Goal: Information Seeking & Learning: Learn about a topic

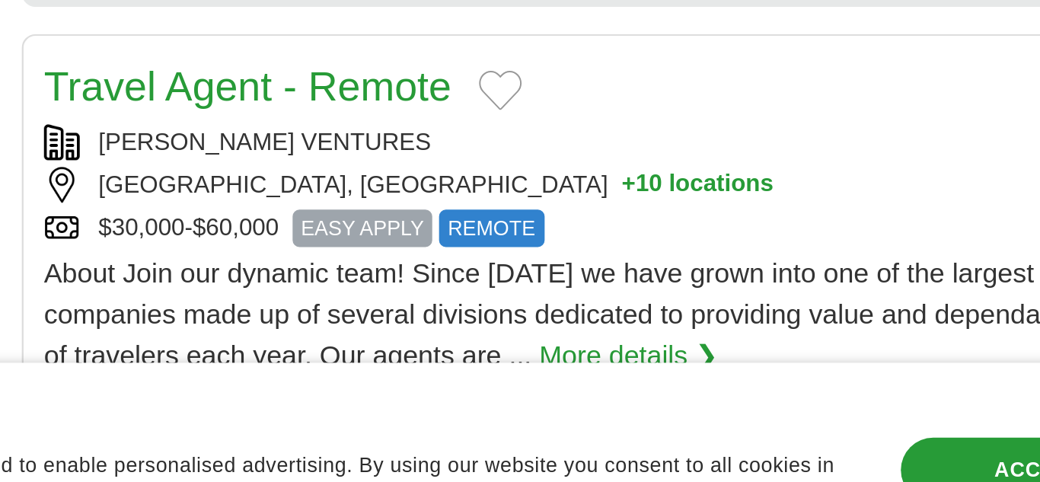
scroll to position [1147, 0]
click at [560, 299] on button "+ 10 locations" at bounding box center [594, 307] width 68 height 16
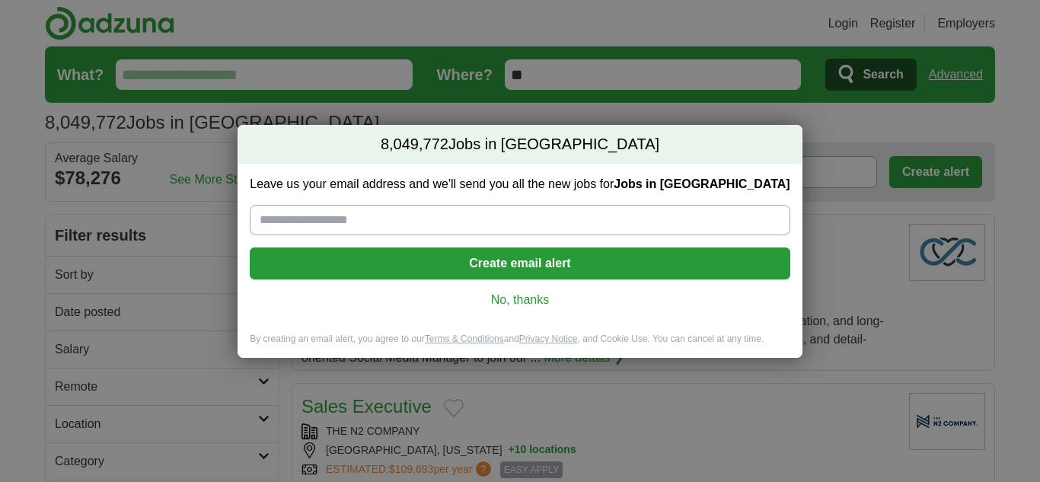
click at [529, 303] on link "No, thanks" at bounding box center [520, 300] width 516 height 17
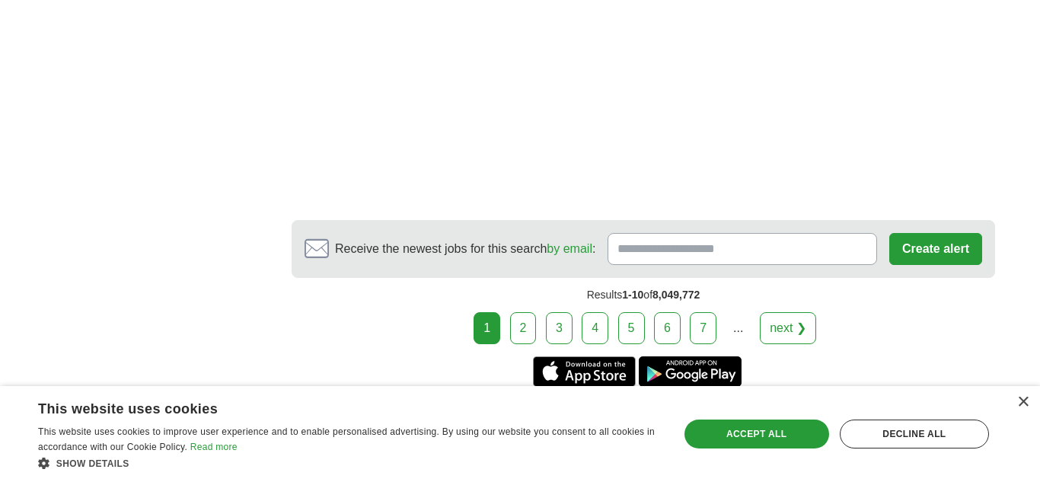
scroll to position [2750, 0]
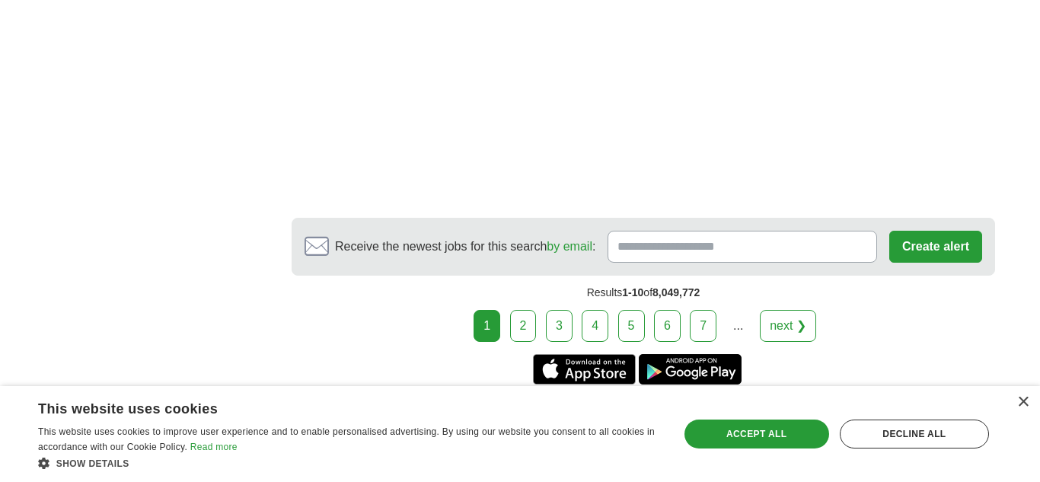
click at [522, 310] on link "2" at bounding box center [523, 326] width 27 height 32
click at [787, 310] on link "next ❯" at bounding box center [788, 326] width 56 height 32
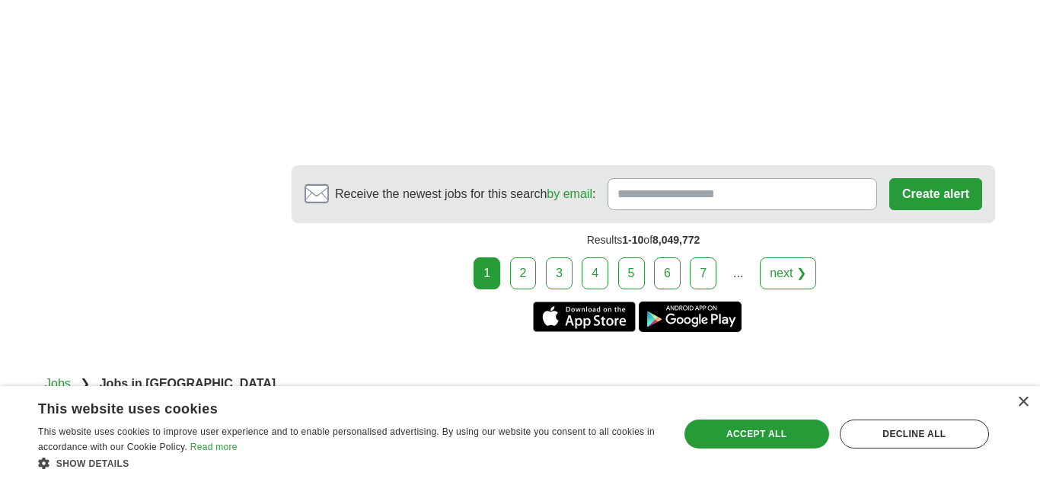
scroll to position [2863, 0]
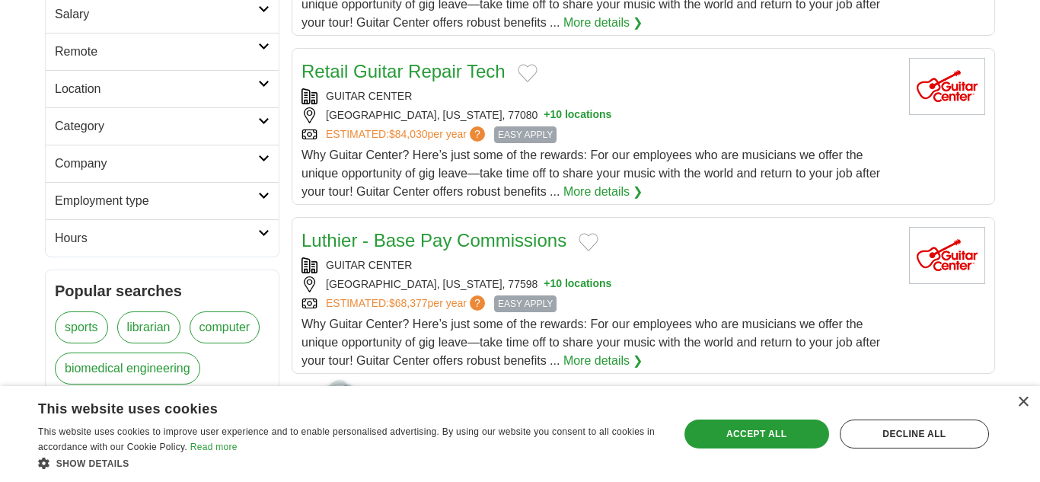
scroll to position [336, 0]
click at [762, 436] on div "Accept all" at bounding box center [757, 434] width 145 height 29
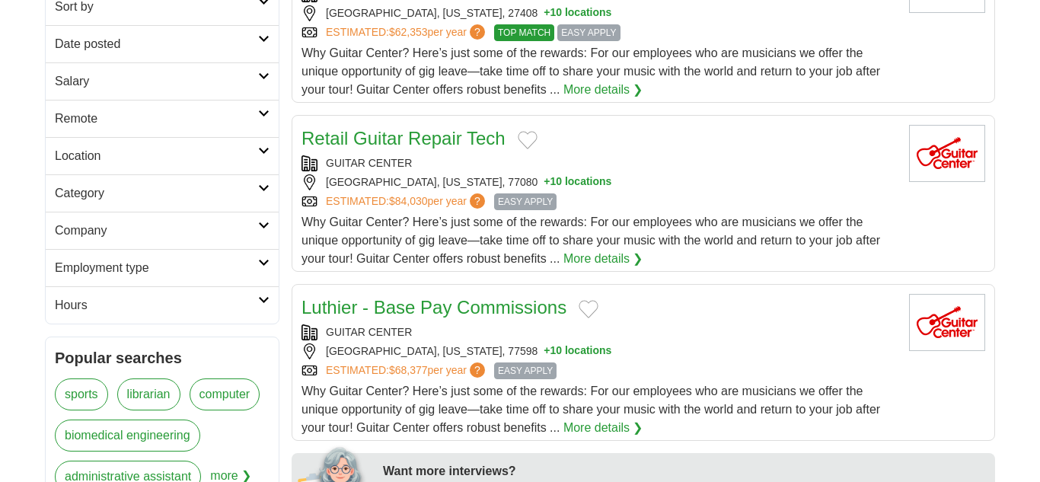
scroll to position [275, 0]
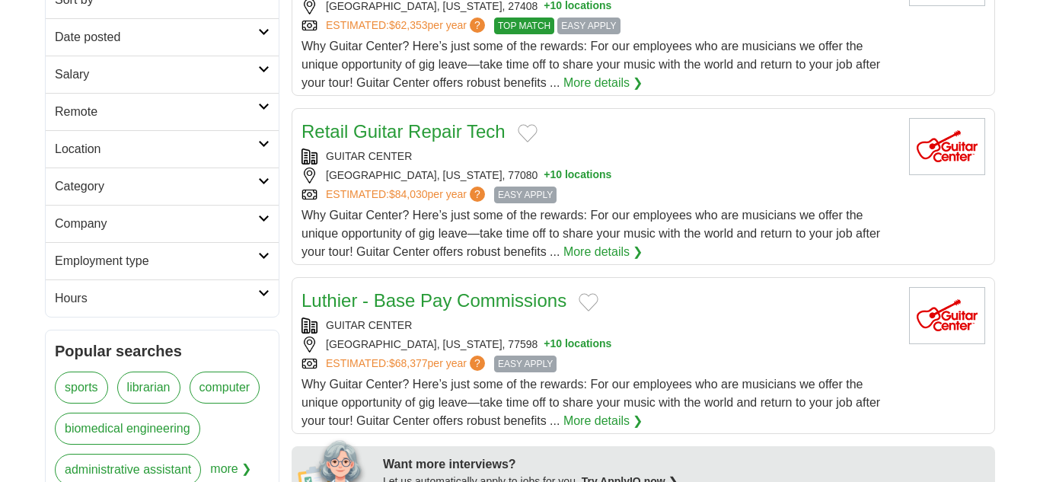
click at [168, 130] on link "Location" at bounding box center [162, 148] width 233 height 37
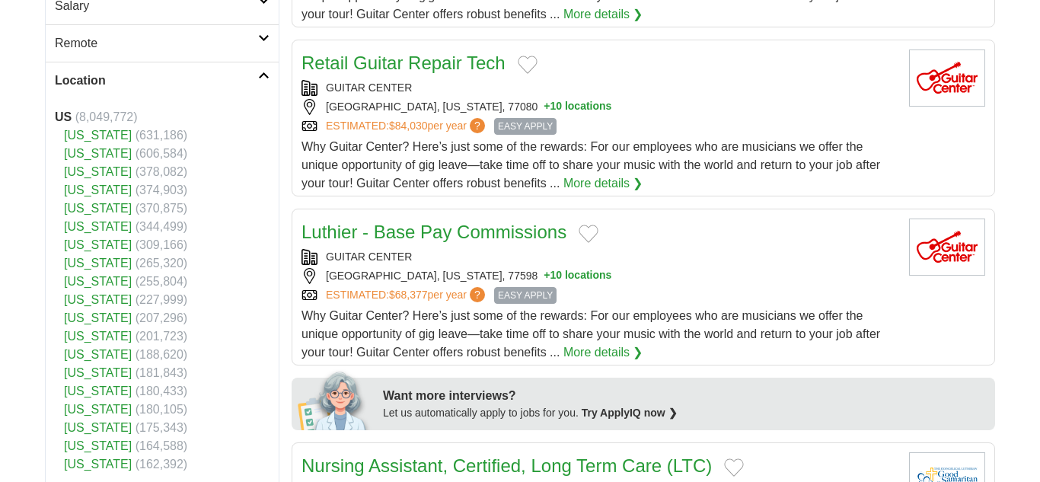
scroll to position [345, 0]
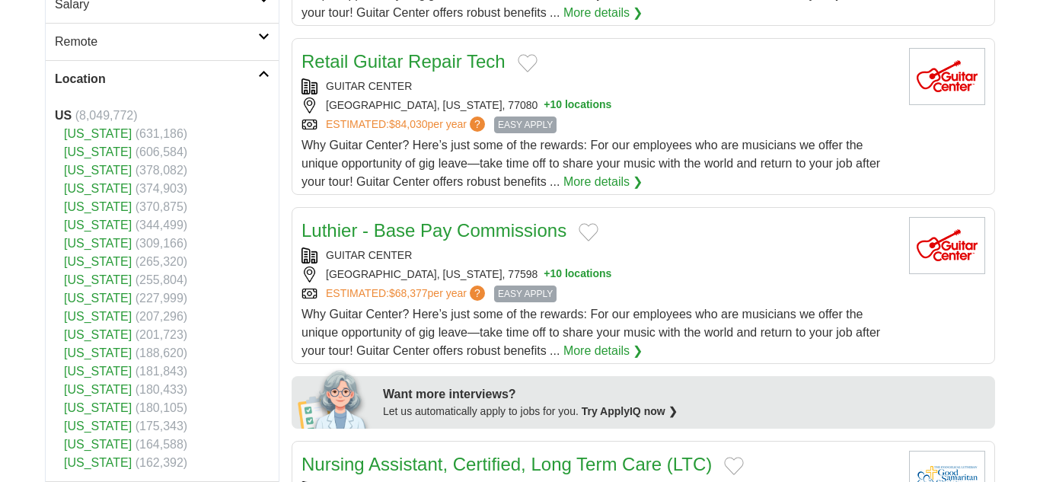
click at [192, 280] on li "Georgia (255,804)" at bounding box center [162, 280] width 215 height 18
click at [181, 273] on li "Georgia (255,804)" at bounding box center [162, 280] width 215 height 18
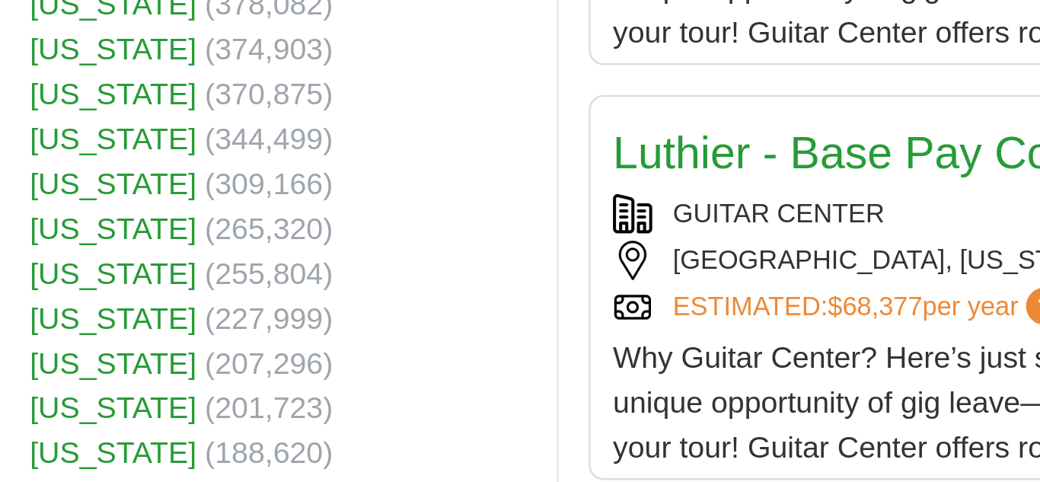
click at [168, 267] on li "North Carolina (265,320)" at bounding box center [162, 258] width 215 height 18
click at [104, 272] on link "[US_STATE]" at bounding box center [98, 276] width 68 height 13
click at [149, 267] on li "North Carolina (265,320)" at bounding box center [162, 258] width 215 height 18
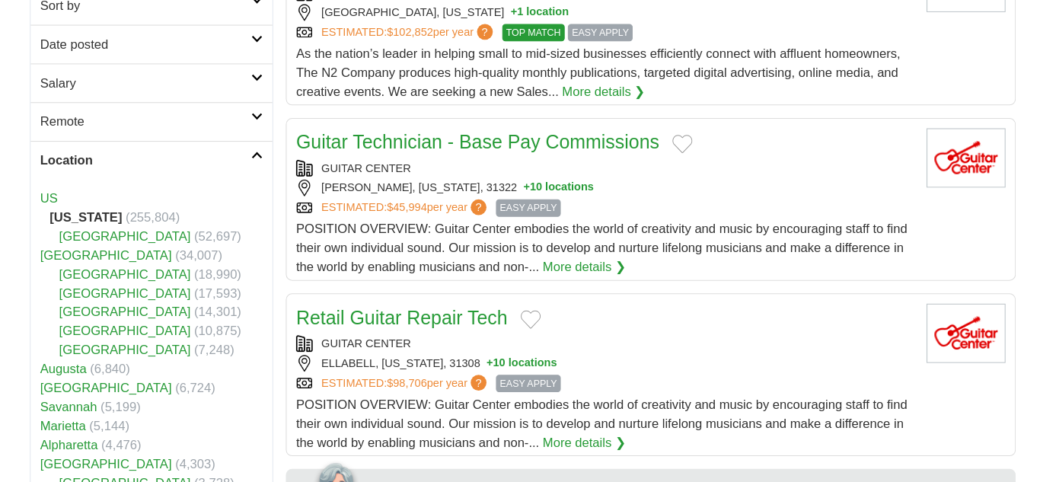
scroll to position [269, 0]
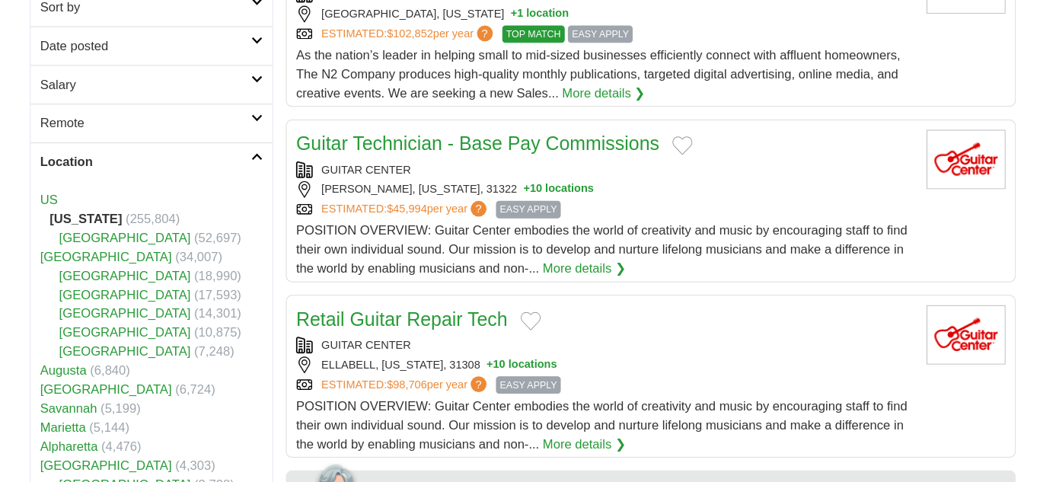
click at [251, 171] on link "Location" at bounding box center [162, 155] width 233 height 37
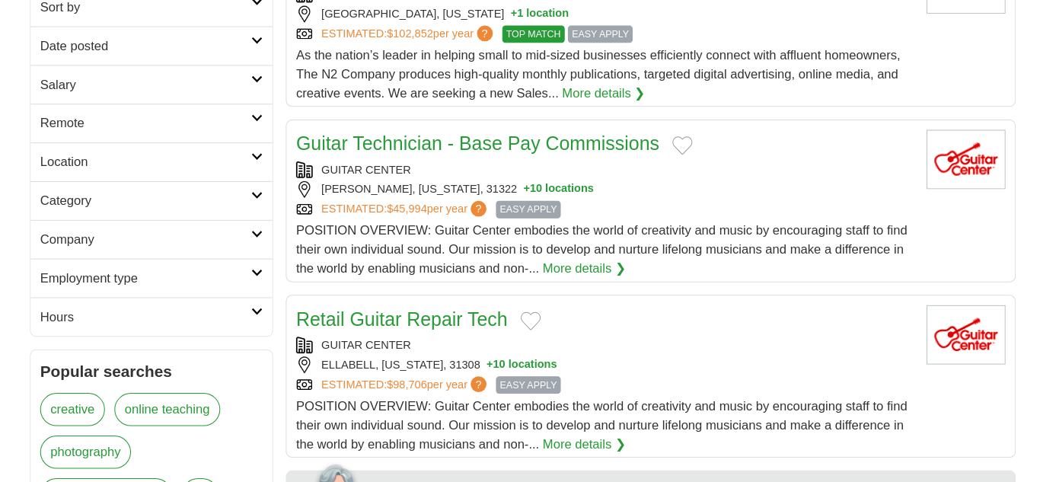
click at [249, 168] on link "Location" at bounding box center [162, 155] width 233 height 37
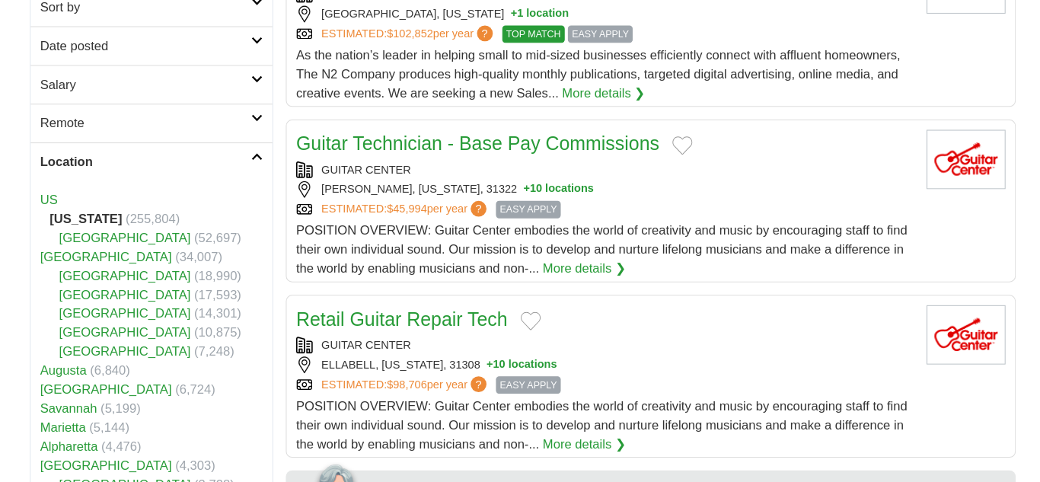
click at [260, 162] on link "Location" at bounding box center [162, 155] width 233 height 37
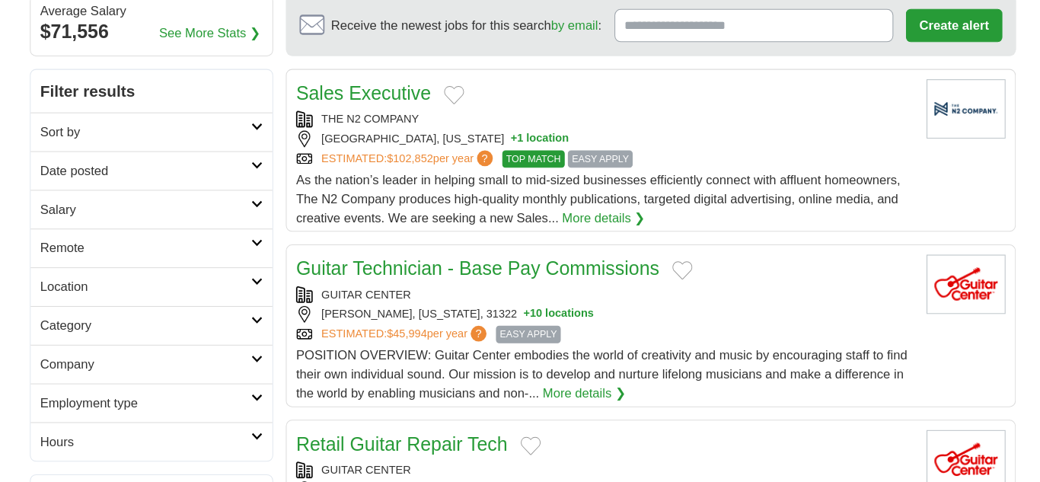
scroll to position [145, 0]
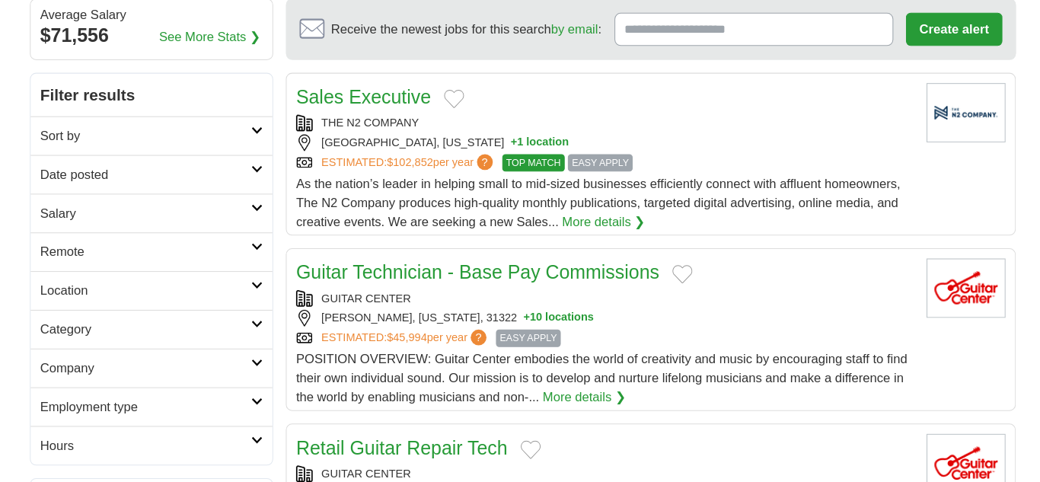
click at [252, 279] on h2 "Location" at bounding box center [156, 280] width 203 height 18
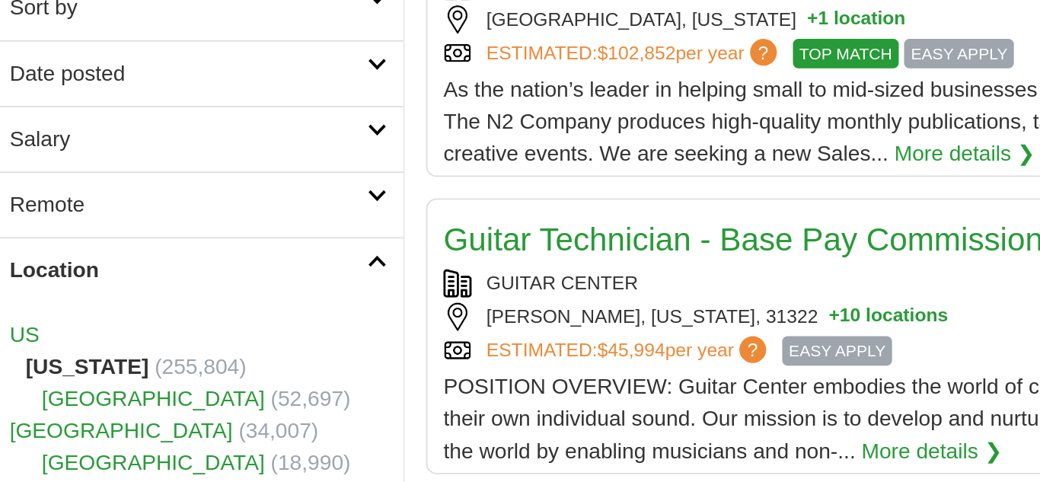
scroll to position [269, 0]
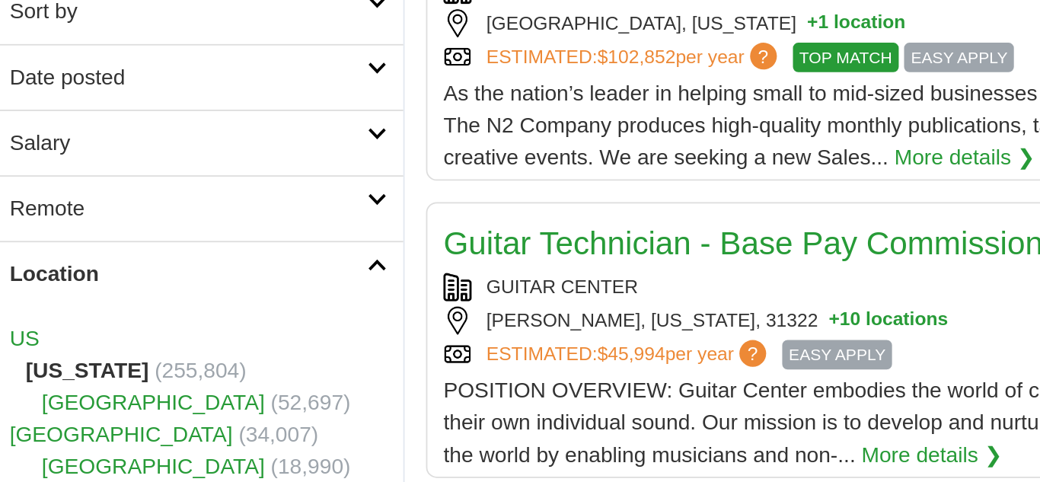
click at [265, 153] on icon at bounding box center [263, 151] width 11 height 8
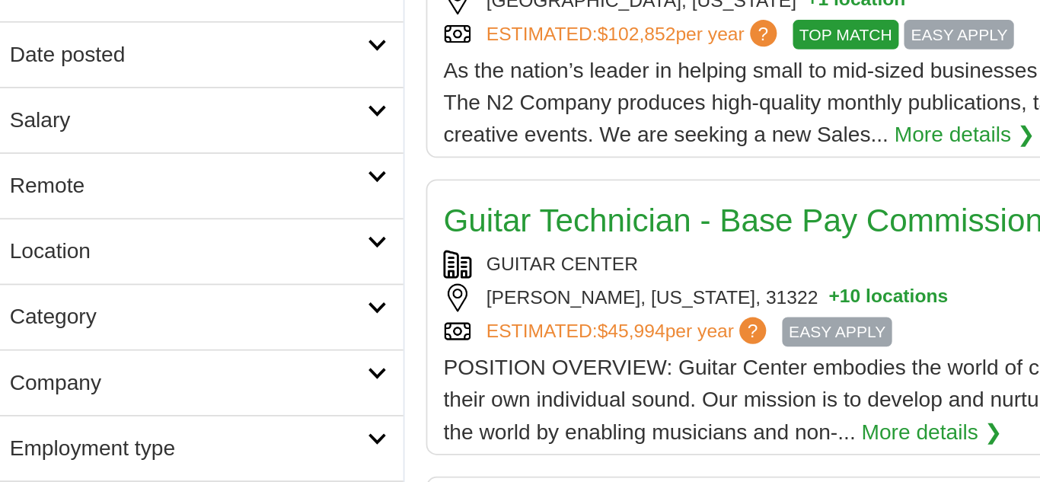
scroll to position [279, 0]
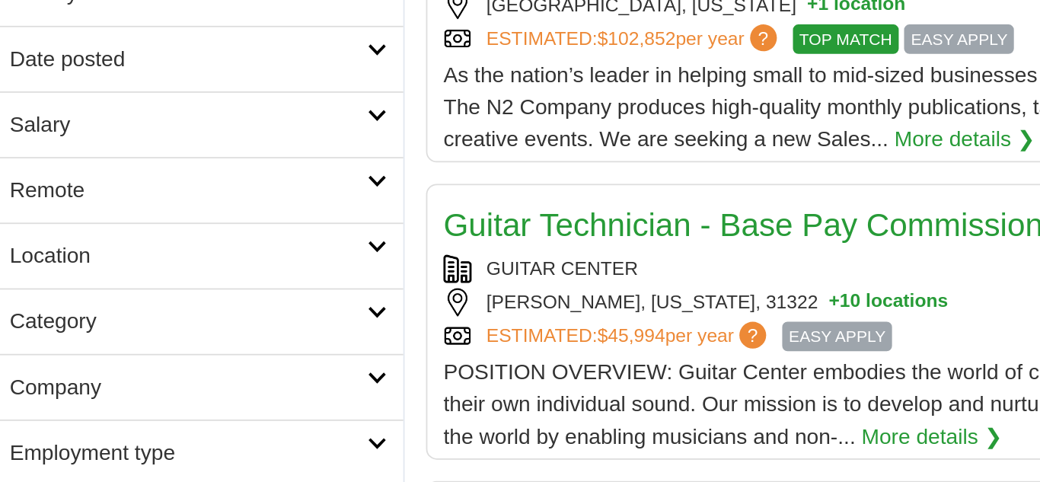
click at [259, 181] on link "Category" at bounding box center [162, 182] width 233 height 37
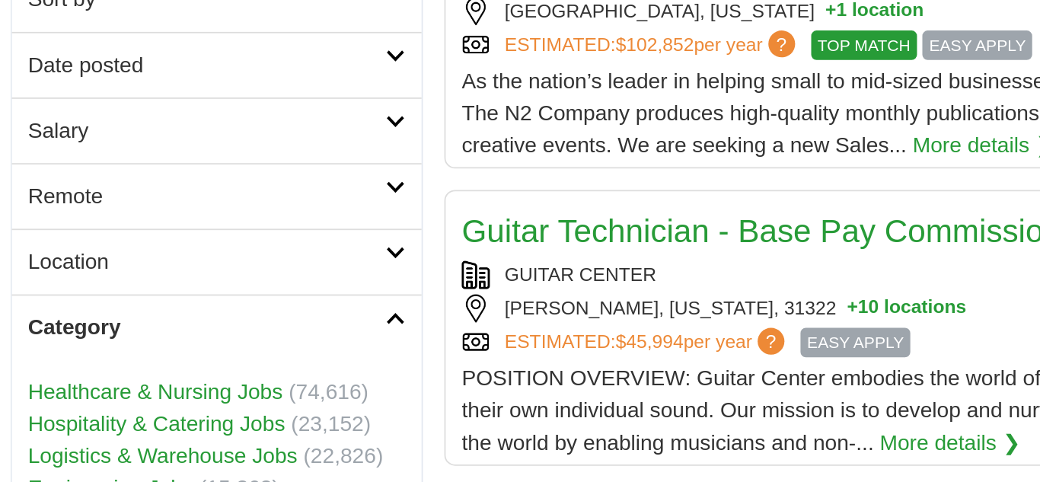
scroll to position [273, 0]
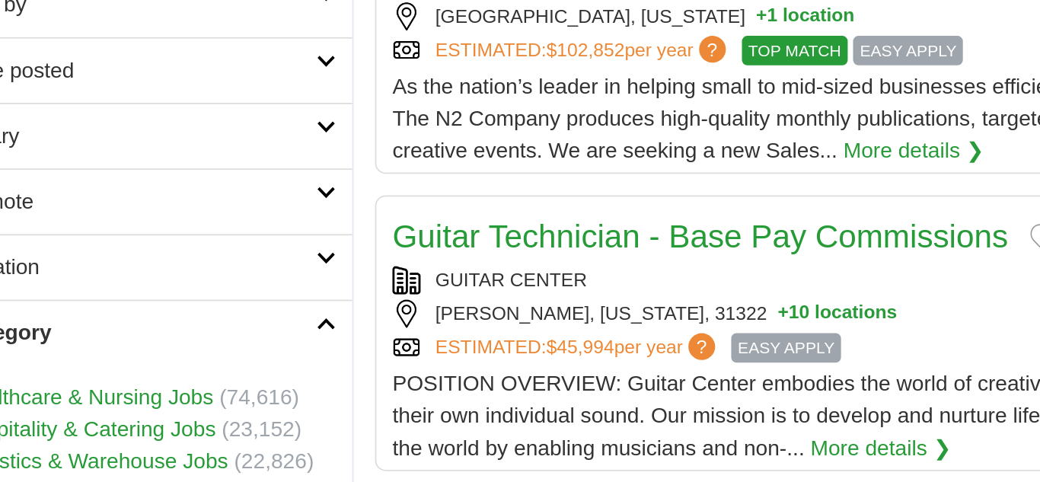
click at [258, 150] on link "Location" at bounding box center [162, 151] width 233 height 37
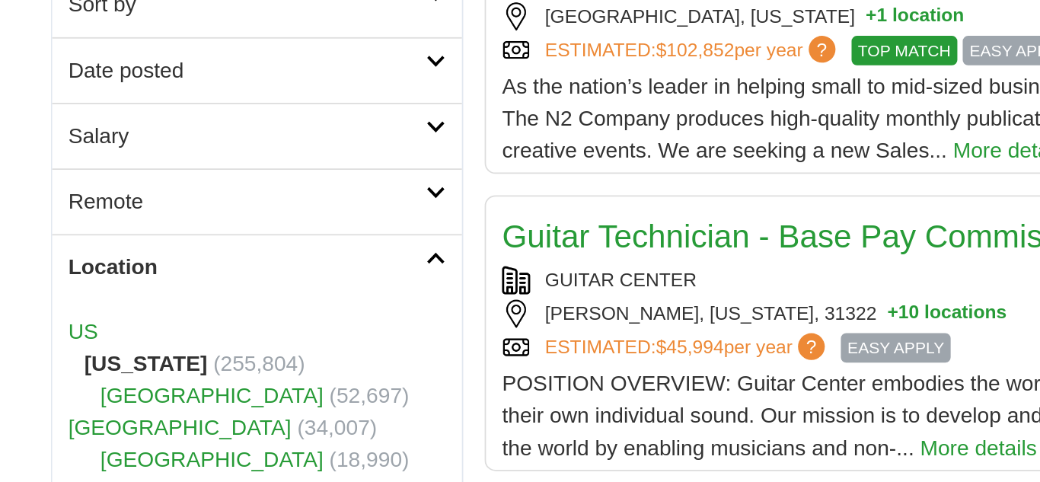
click at [65, 190] on link "US" at bounding box center [63, 188] width 17 height 13
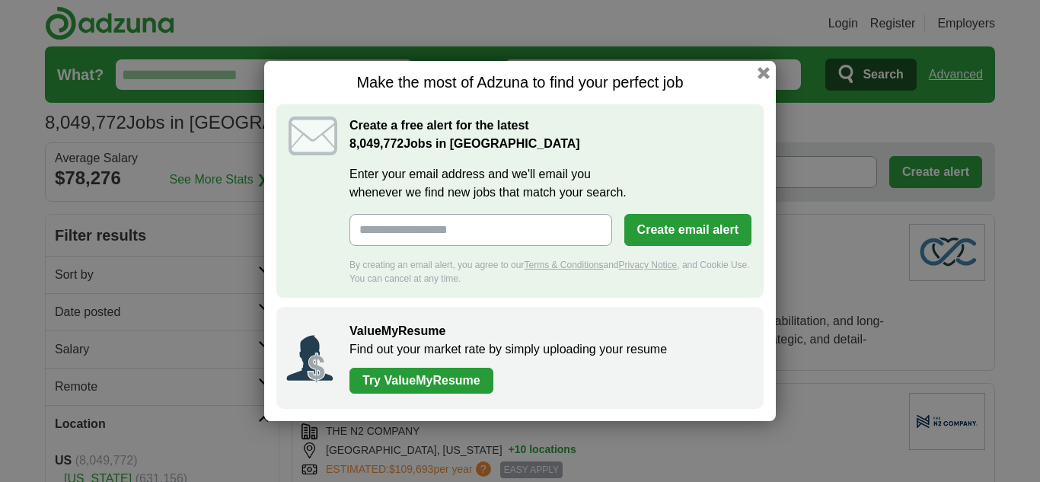
click at [736, 79] on h1 "Make the most of Adzuna to find your perfect job" at bounding box center [519, 82] width 487 height 19
click at [732, 76] on h1 "Make the most of Adzuna to find your perfect job" at bounding box center [519, 82] width 487 height 19
click at [760, 75] on button "button" at bounding box center [763, 73] width 17 height 17
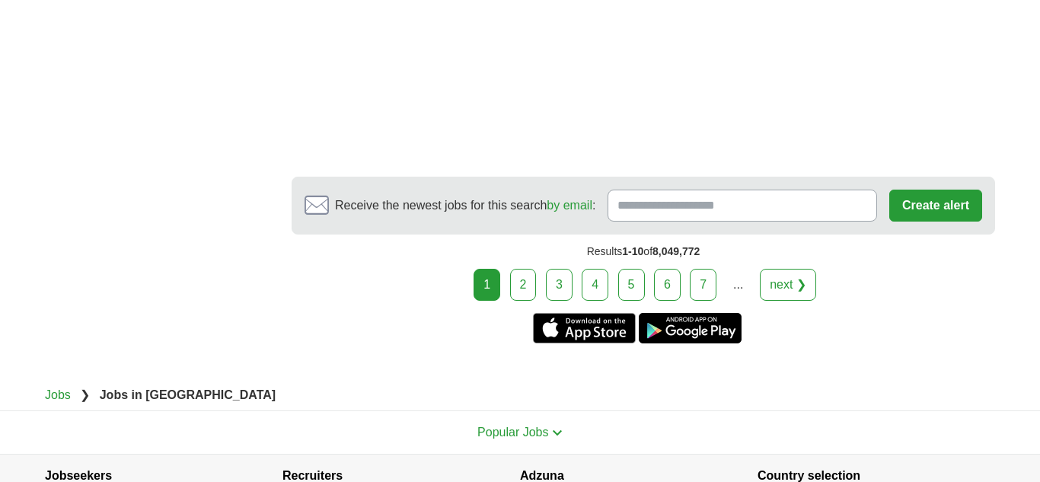
scroll to position [2744, 0]
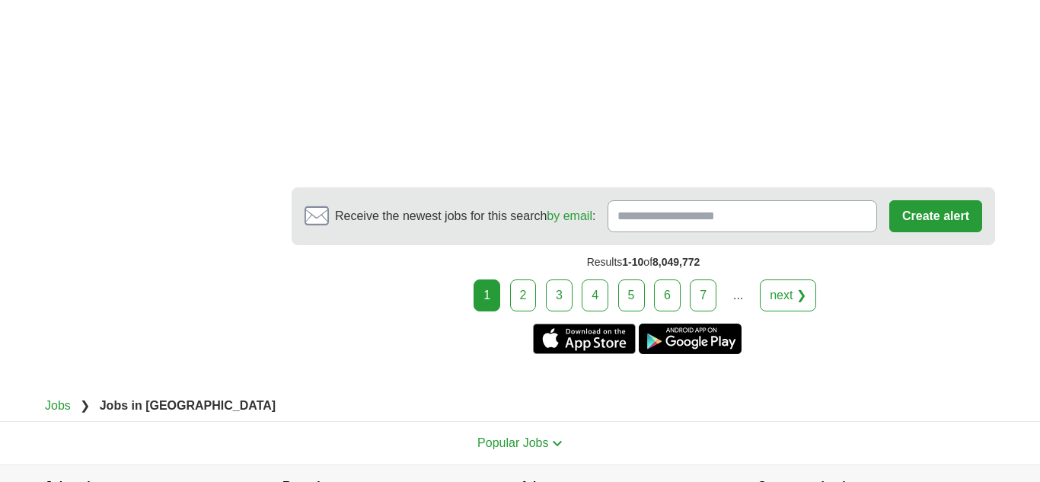
click at [778, 279] on link "next ❯" at bounding box center [788, 295] width 56 height 32
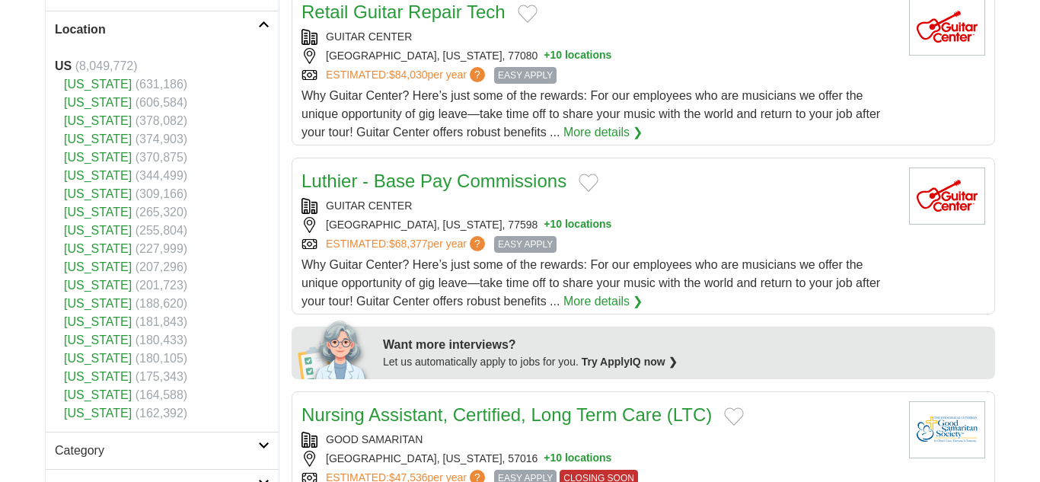
scroll to position [398, 0]
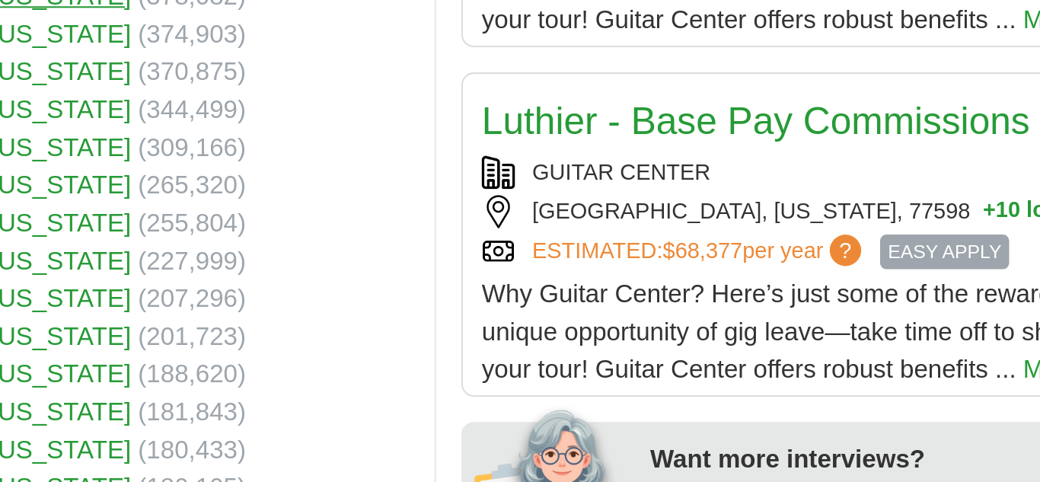
click at [169, 216] on li "[US_STATE] (265,320)" at bounding box center [162, 209] width 215 height 18
click at [126, 215] on link "[US_STATE]" at bounding box center [98, 208] width 68 height 13
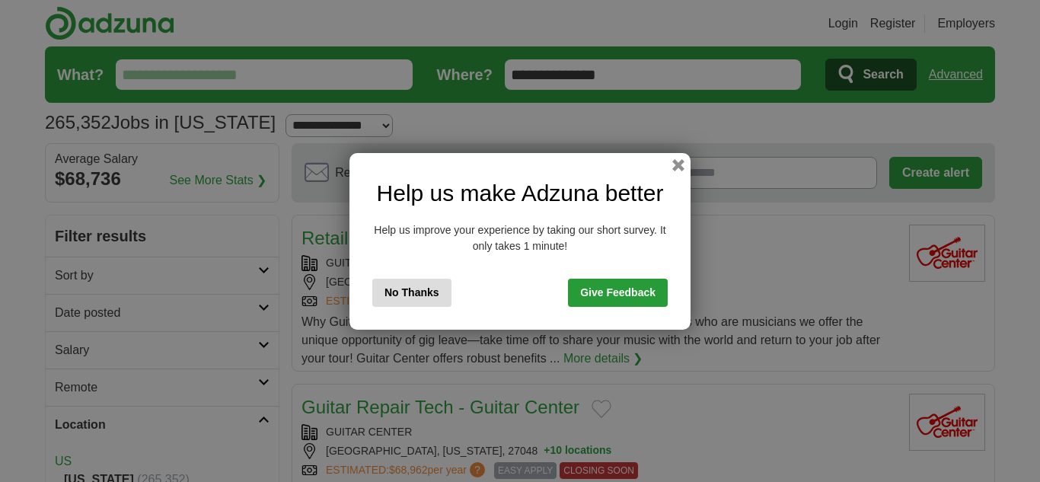
click at [405, 292] on button "No Thanks" at bounding box center [411, 293] width 79 height 28
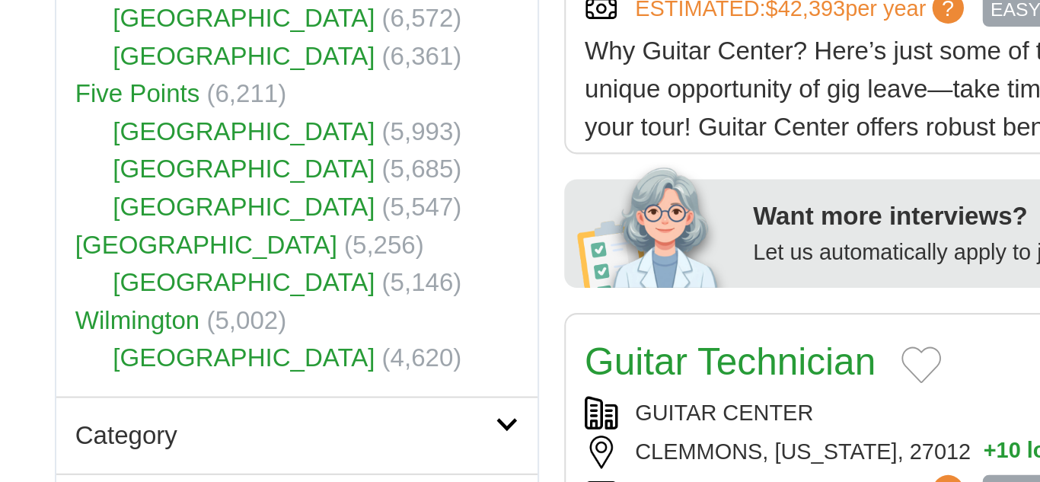
scroll to position [400, 0]
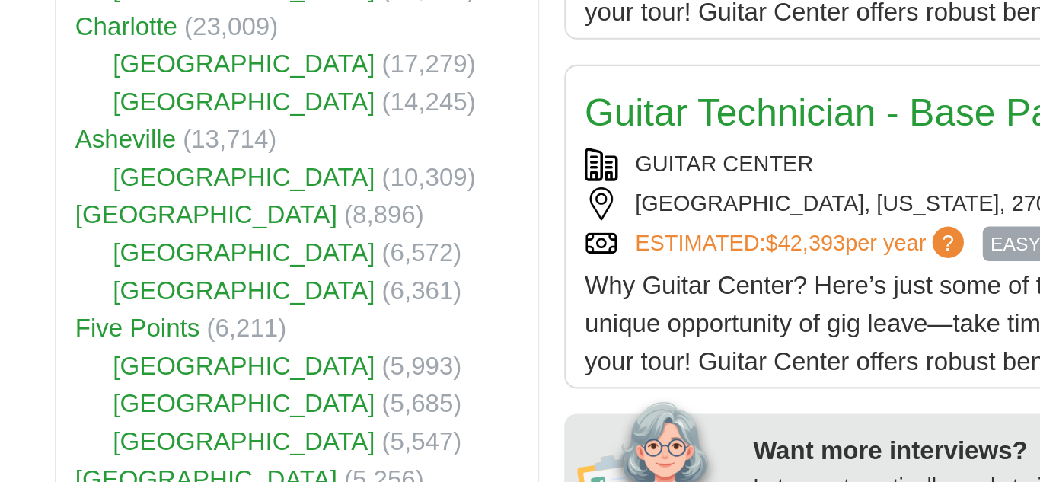
click at [178, 217] on li "Raleigh (8,896)" at bounding box center [162, 226] width 215 height 18
click at [152, 212] on link "Forsyth County" at bounding box center [136, 207] width 127 height 13
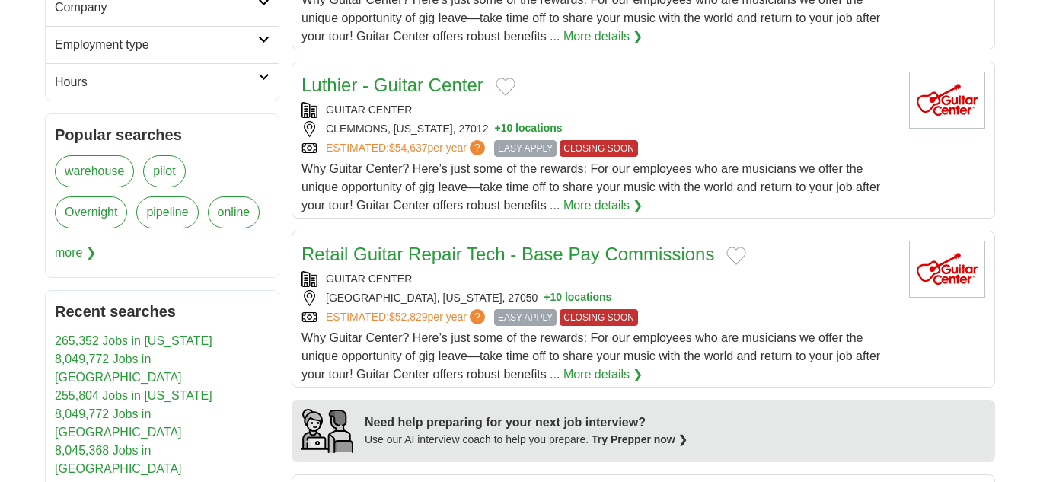
scroll to position [898, 0]
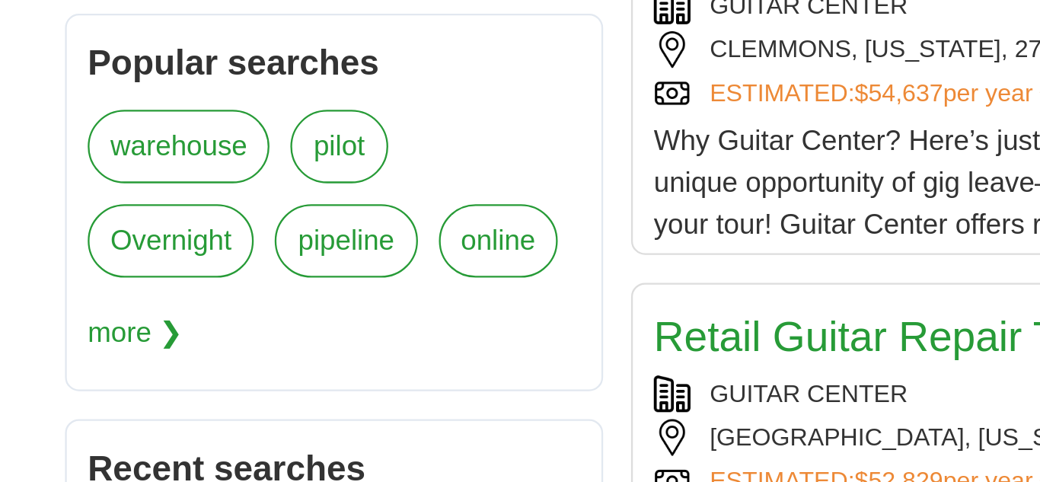
click at [96, 238] on span "more ❯" at bounding box center [75, 249] width 41 height 30
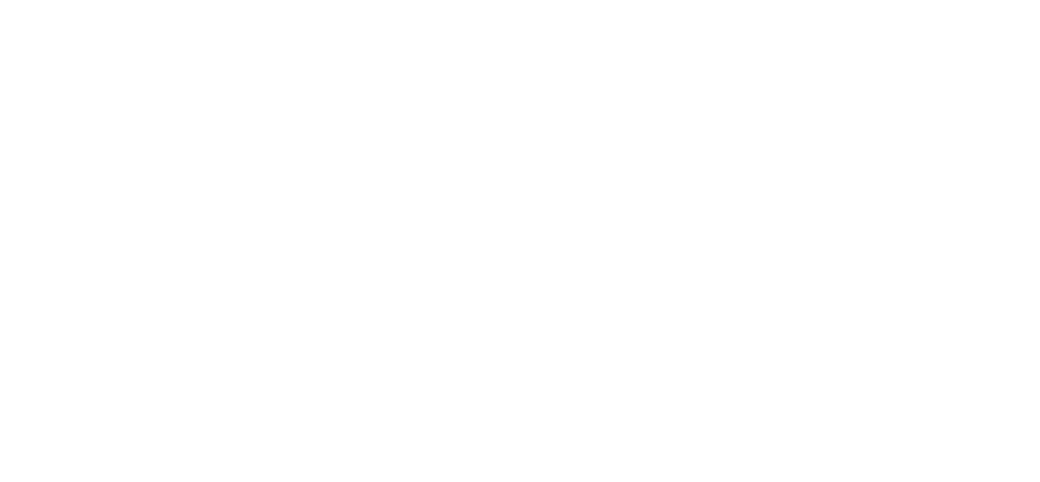
scroll to position [1833, 0]
